Goal: Information Seeking & Learning: Check status

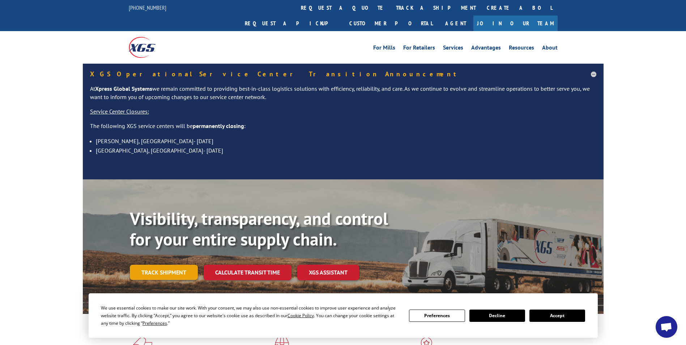
click at [171, 265] on link "Track shipment" at bounding box center [164, 272] width 68 height 15
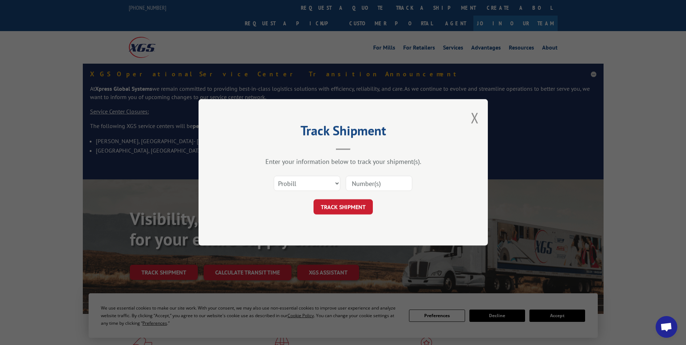
click at [372, 189] on input at bounding box center [379, 183] width 67 height 15
paste input "5992038"
type input "5992038"
click at [348, 208] on button "TRACK SHIPMENT" at bounding box center [342, 207] width 59 height 15
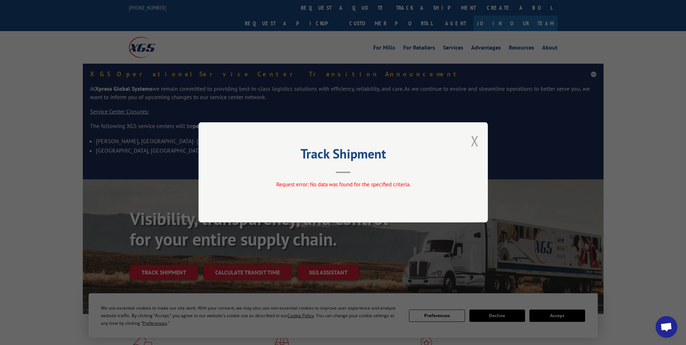
click at [475, 142] on button "Close modal" at bounding box center [475, 140] width 8 height 19
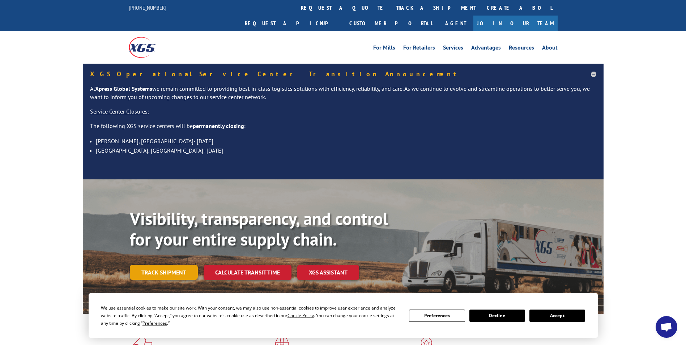
click at [171, 265] on link "Track shipment" at bounding box center [164, 272] width 68 height 15
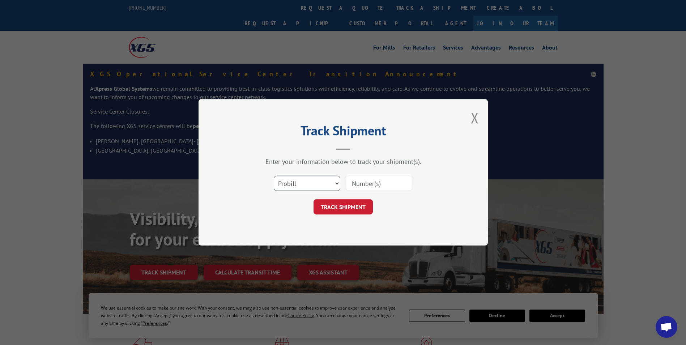
click at [324, 181] on select "Select category... Probill BOL PO" at bounding box center [307, 183] width 67 height 15
select select "bol"
click at [274, 176] on select "Select category... Probill BOL PO" at bounding box center [307, 183] width 67 height 15
click at [367, 186] on input at bounding box center [379, 183] width 67 height 15
paste input "5992038"
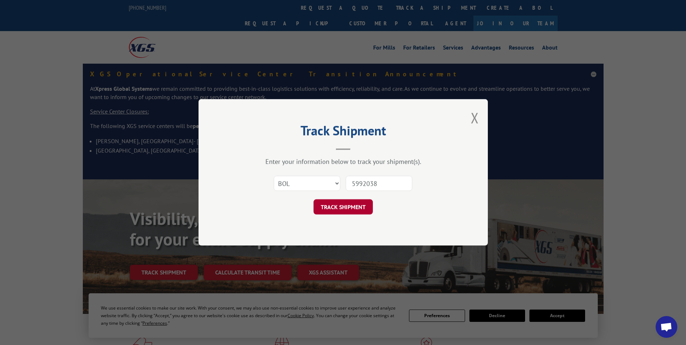
type input "5992038"
click at [351, 206] on button "TRACK SHIPMENT" at bounding box center [342, 207] width 59 height 15
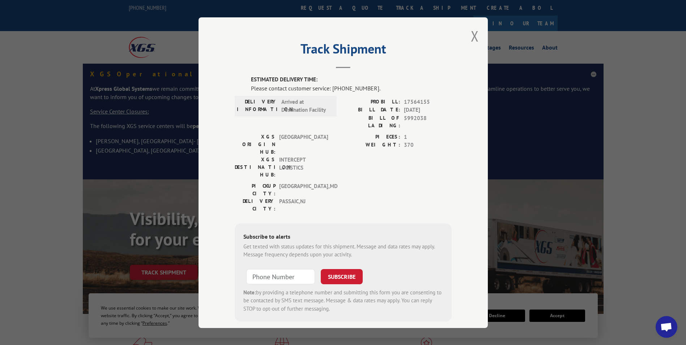
click at [325, 89] on div "Please contact customer service: [PHONE_NUMBER]." at bounding box center [351, 87] width 201 height 9
click at [391, 108] on label "BILL DATE:" at bounding box center [371, 108] width 57 height 8
click at [423, 117] on span "5992038" at bounding box center [428, 119] width 48 height 15
click at [473, 32] on button "Close modal" at bounding box center [475, 34] width 8 height 19
